Goal: Task Accomplishment & Management: Manage account settings

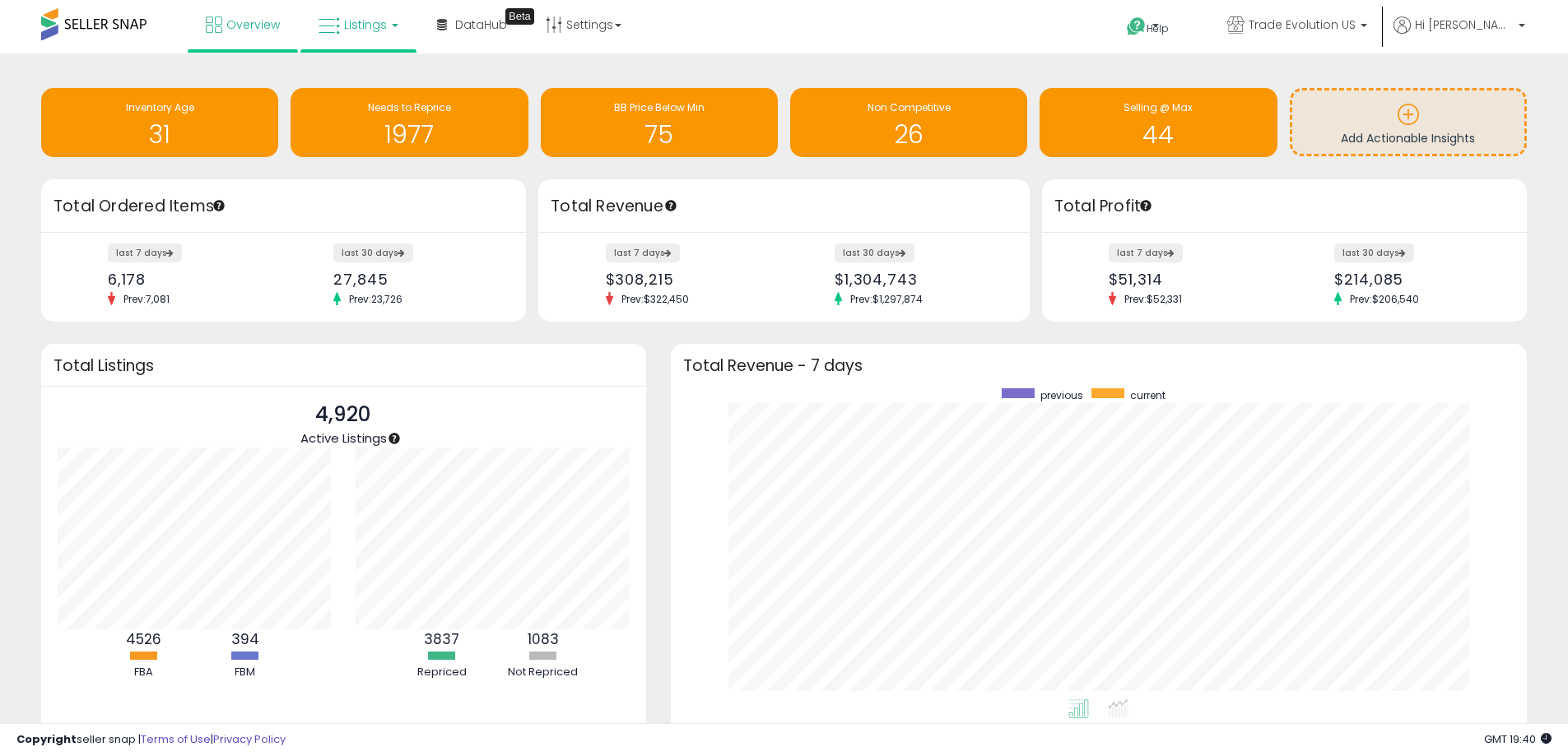
click at [360, 30] on span "Listings" at bounding box center [366, 25] width 43 height 17
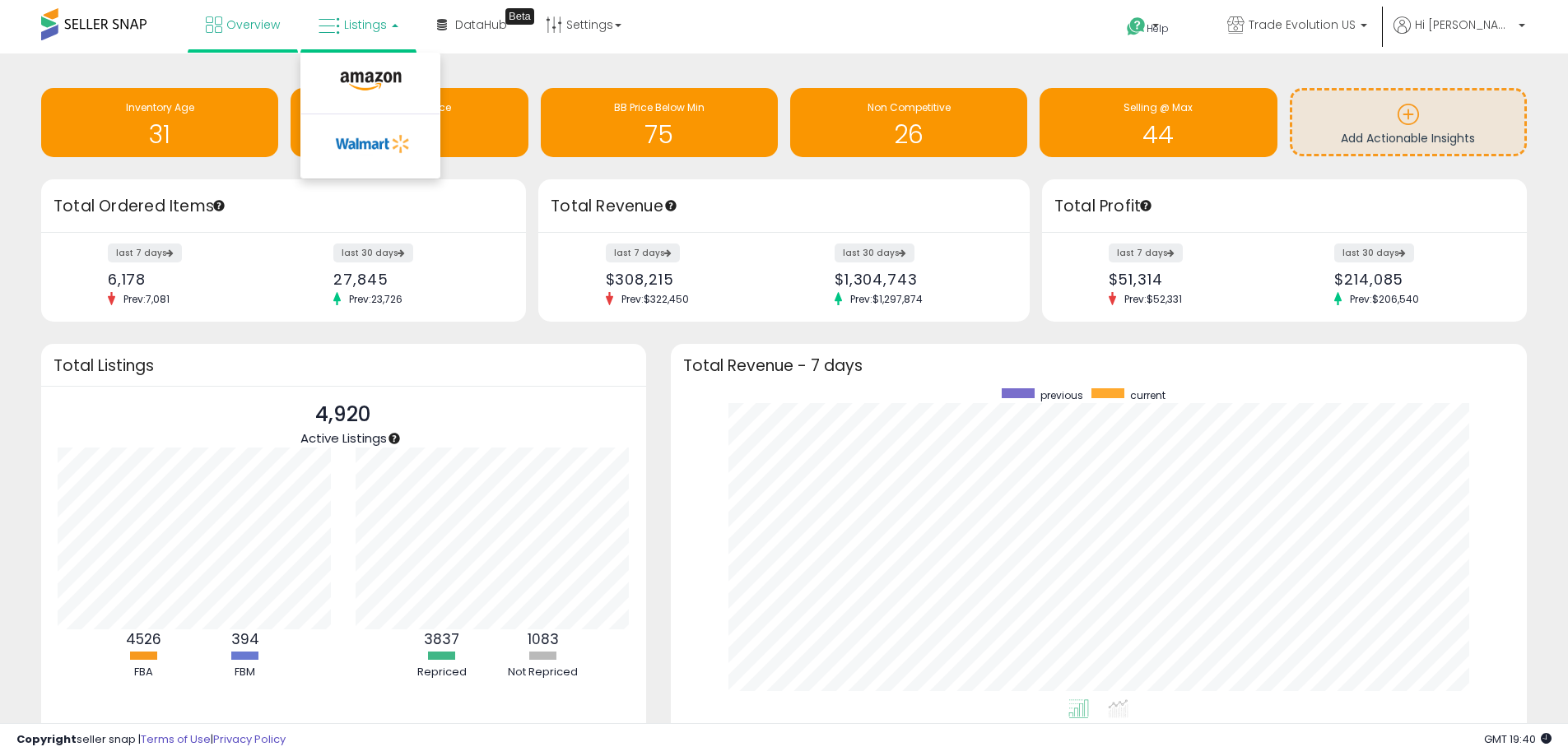
click at [372, 67] on li at bounding box center [370, 85] width 138 height 59
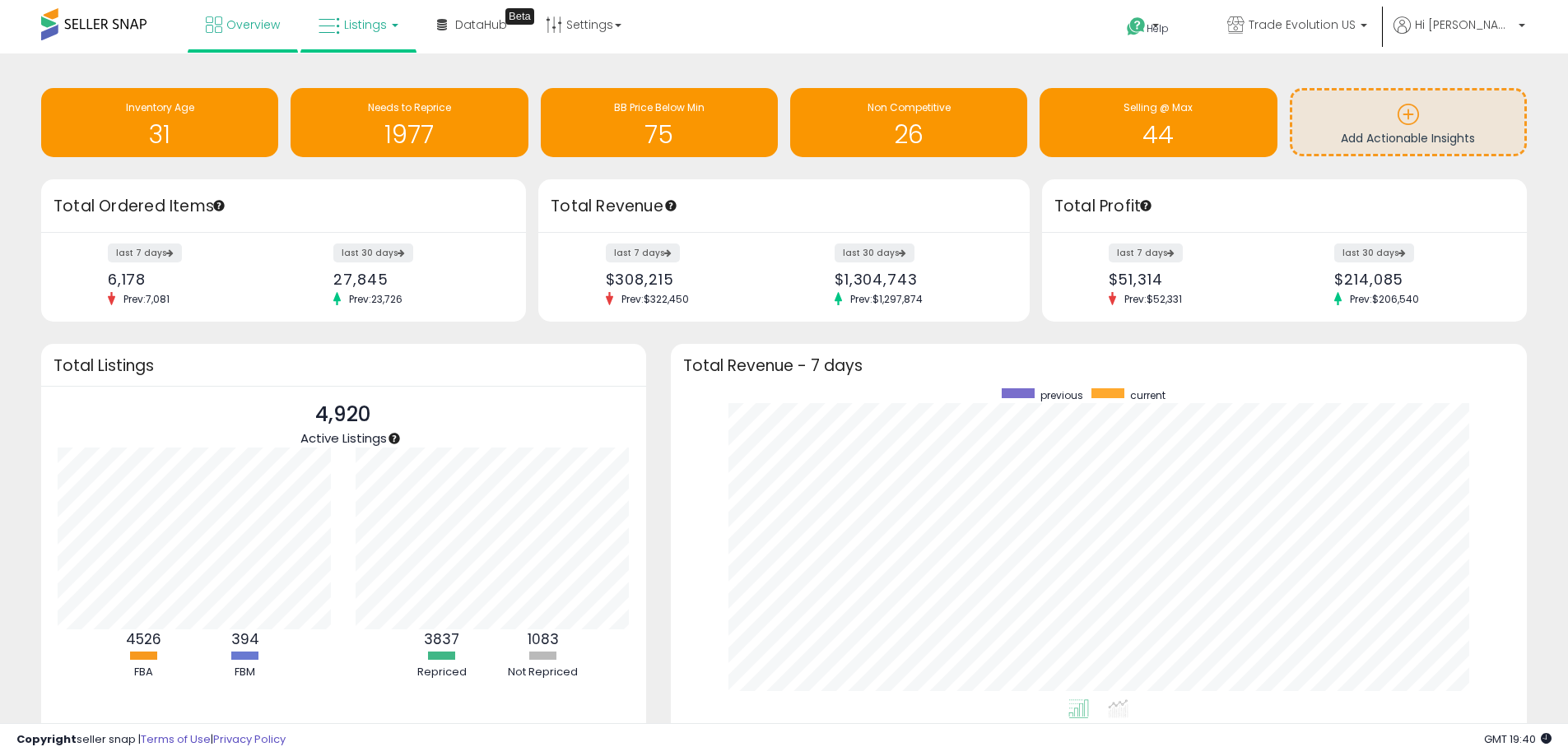
click at [384, 39] on link "Listings" at bounding box center [358, 25] width 105 height 50
click at [393, 85] on icon at bounding box center [371, 82] width 71 height 21
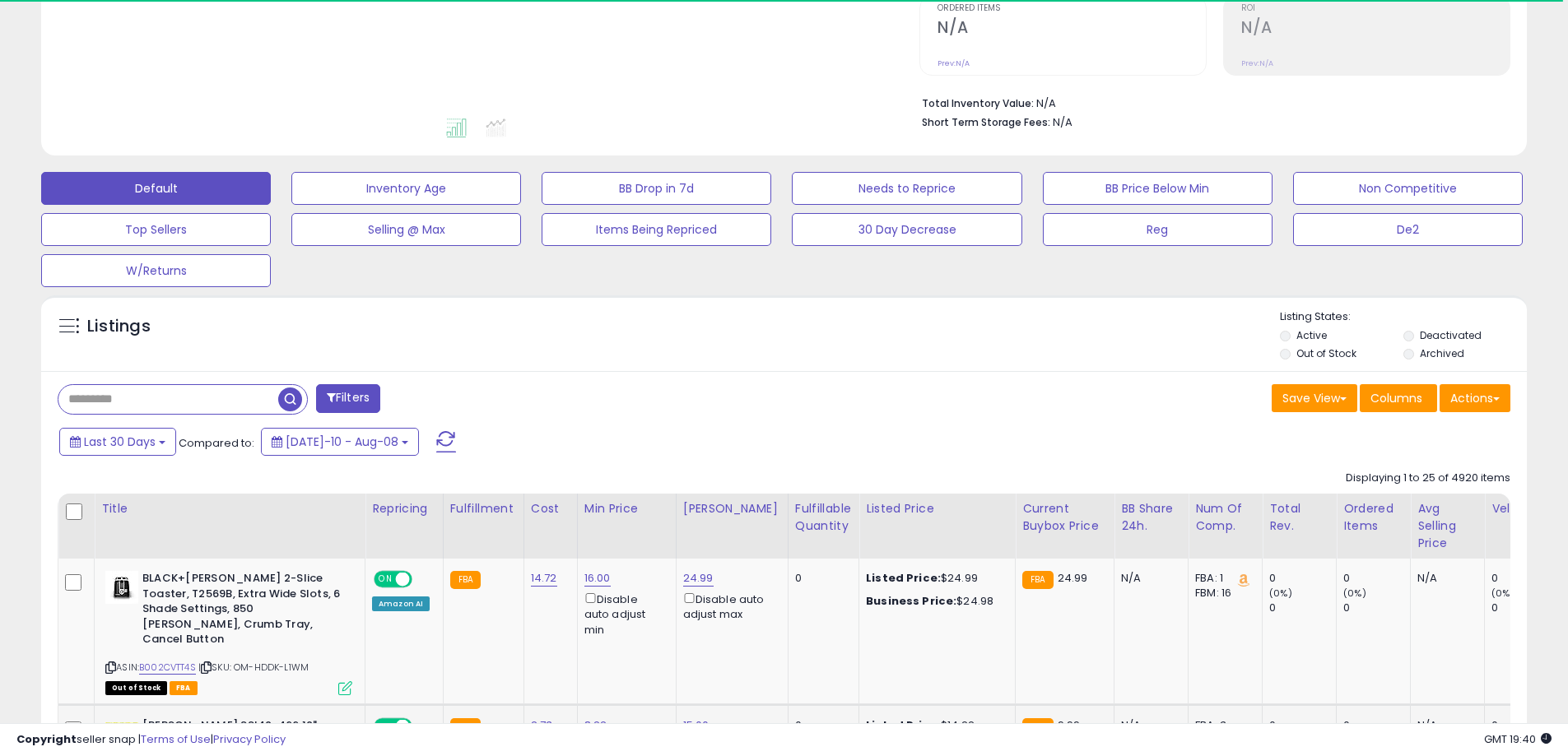
scroll to position [412, 0]
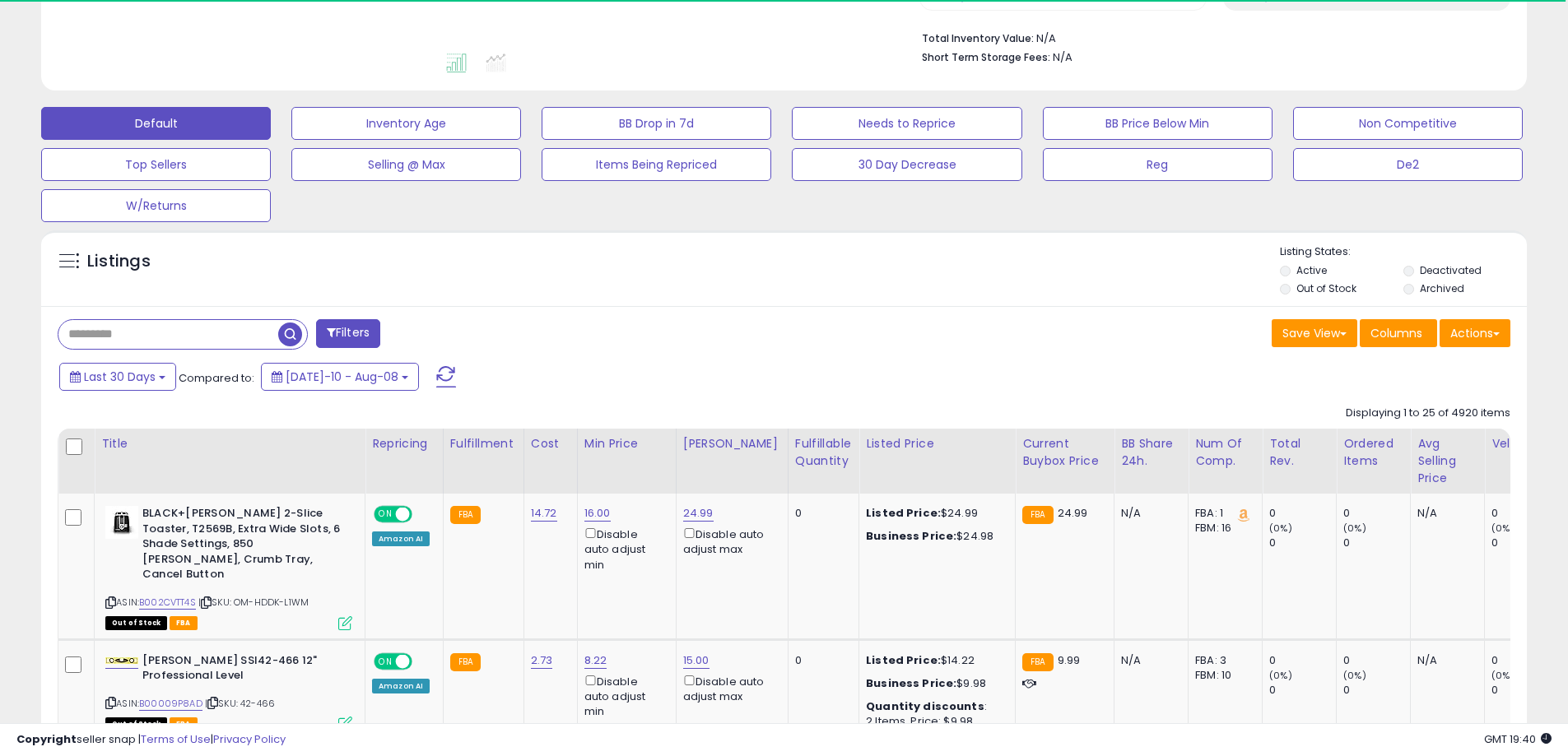
click at [197, 347] on input "text" at bounding box center [168, 334] width 220 height 28
paste input "**********"
type input "**********"
click at [433, 339] on span "button" at bounding box center [432, 334] width 24 height 24
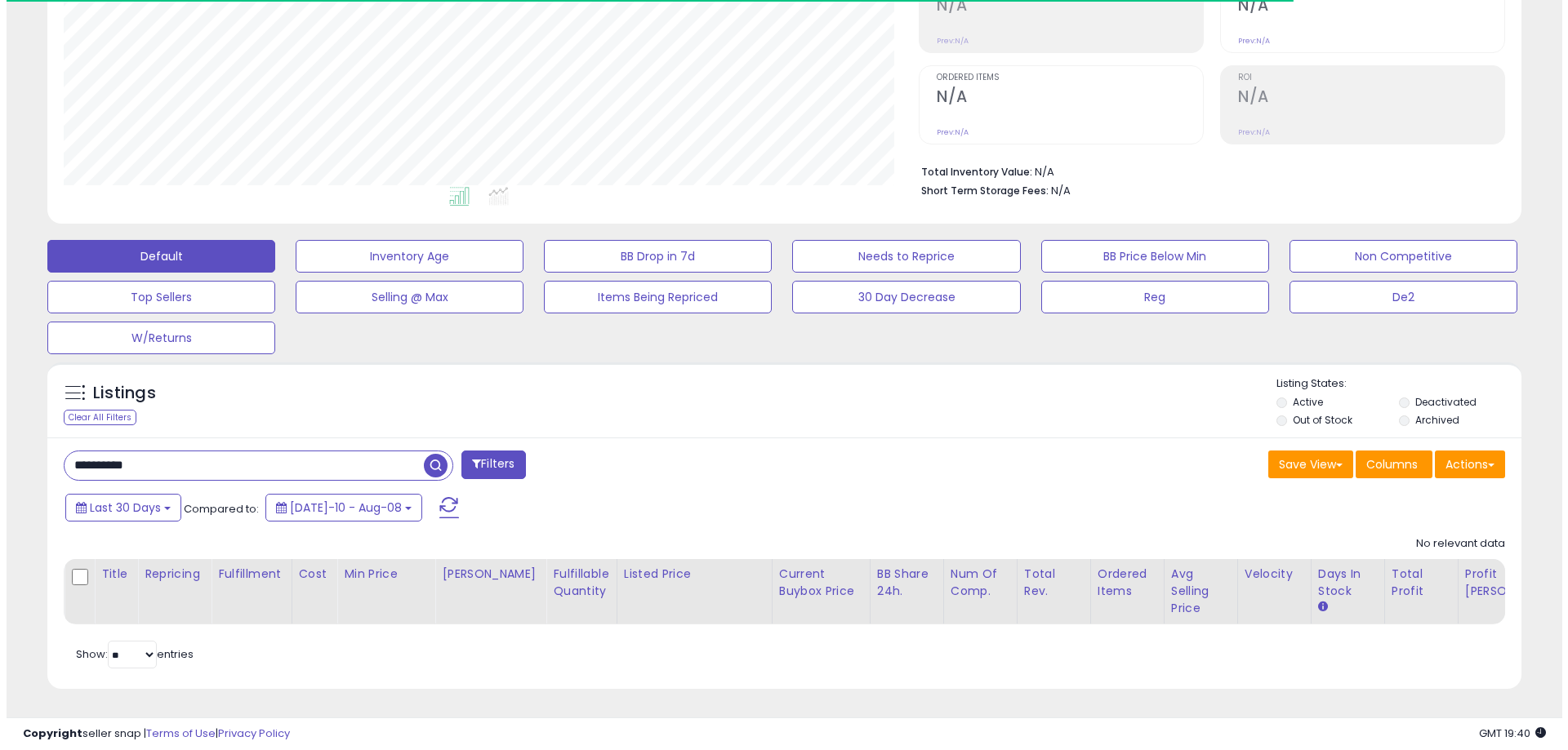
scroll to position [334, 856]
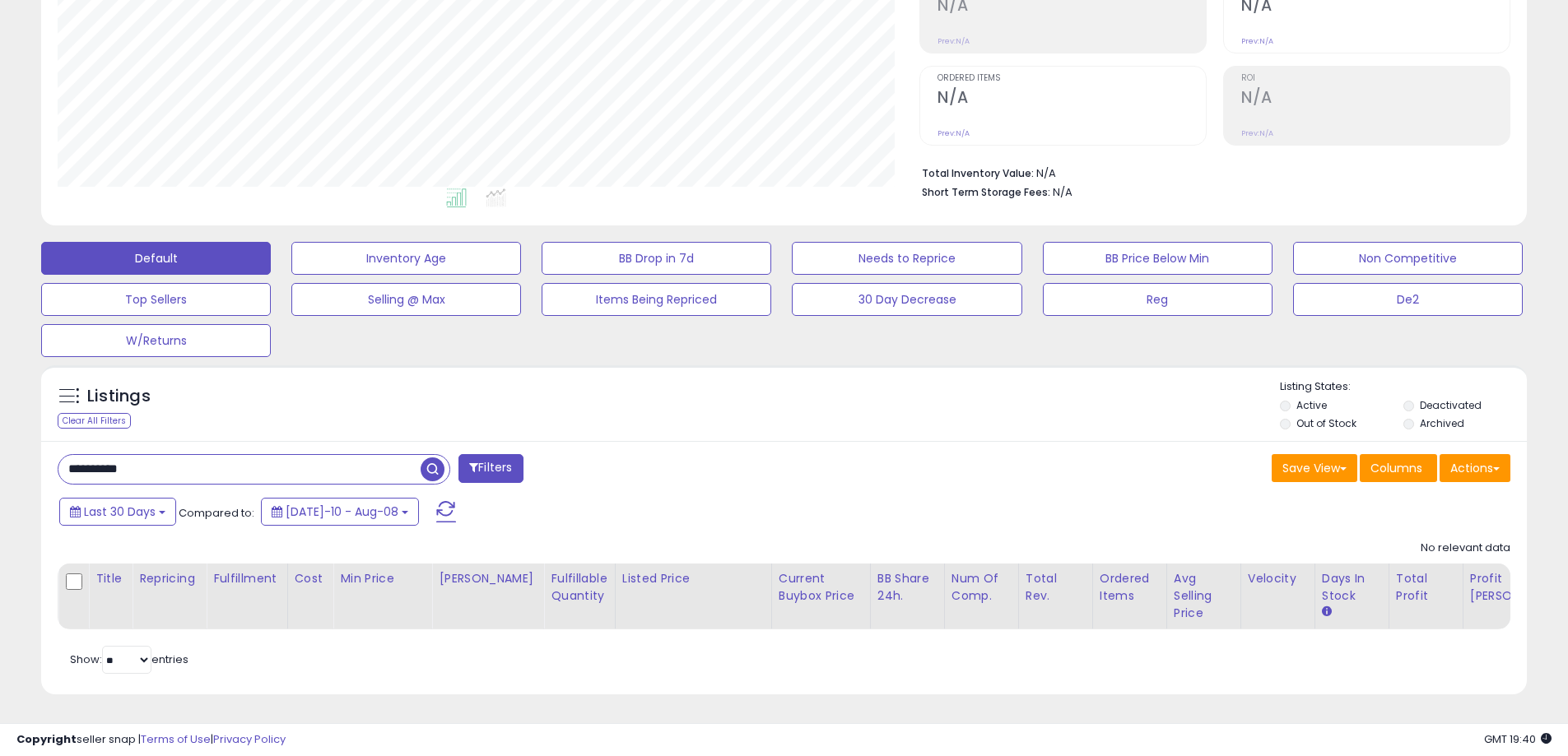
click at [431, 457] on span "button" at bounding box center [432, 469] width 24 height 24
